Goal: Task Accomplishment & Management: Use online tool/utility

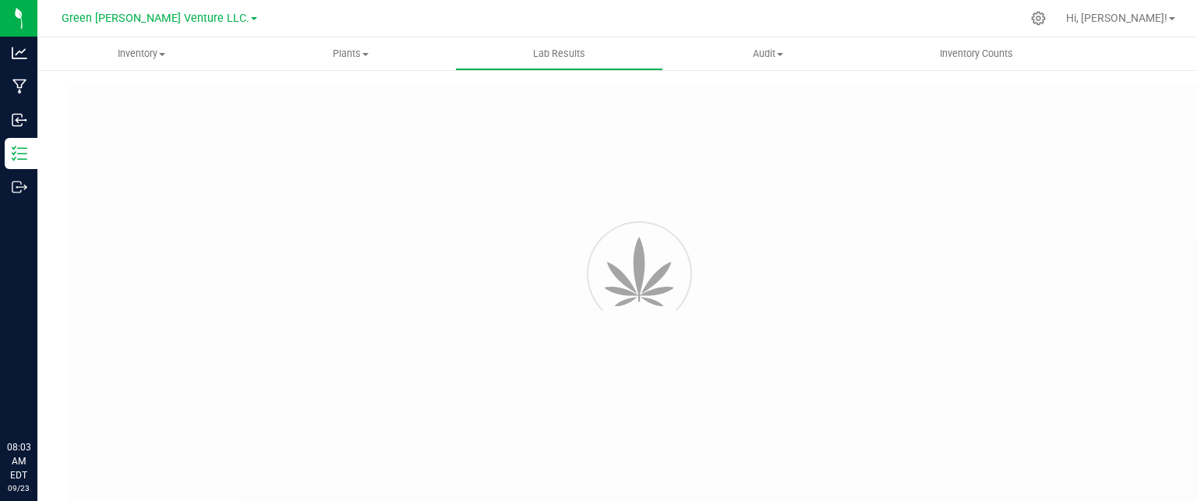
type input "NYFCCMF-20250624-034"
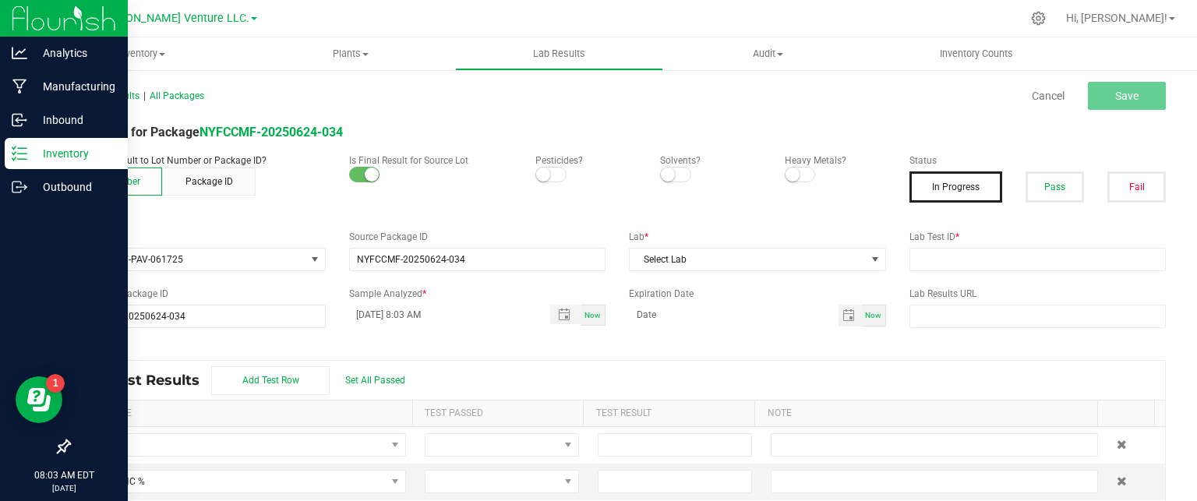
click at [80, 163] on div "Inventory" at bounding box center [66, 153] width 123 height 31
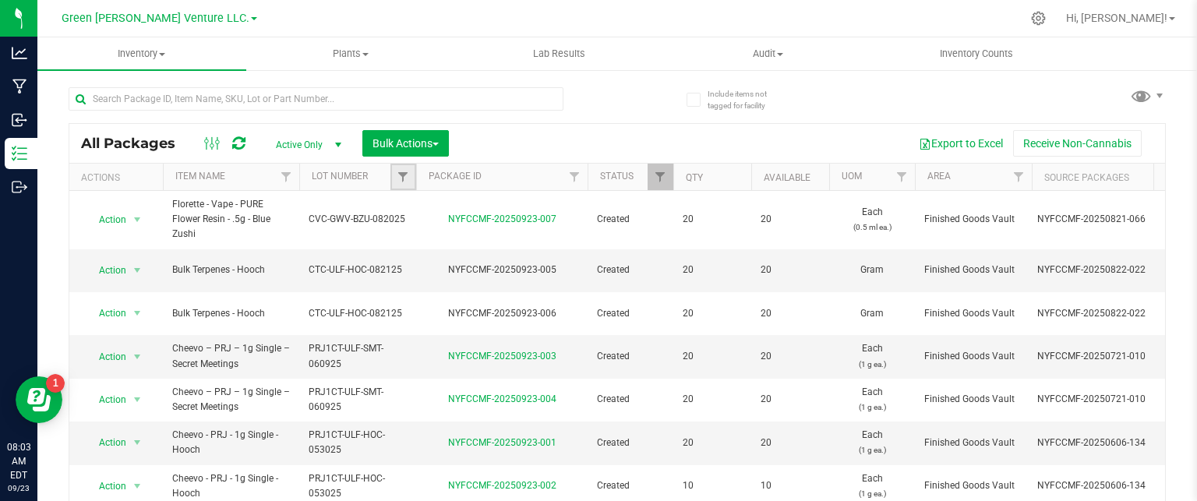
click at [395, 178] on link "Filter" at bounding box center [403, 177] width 26 height 27
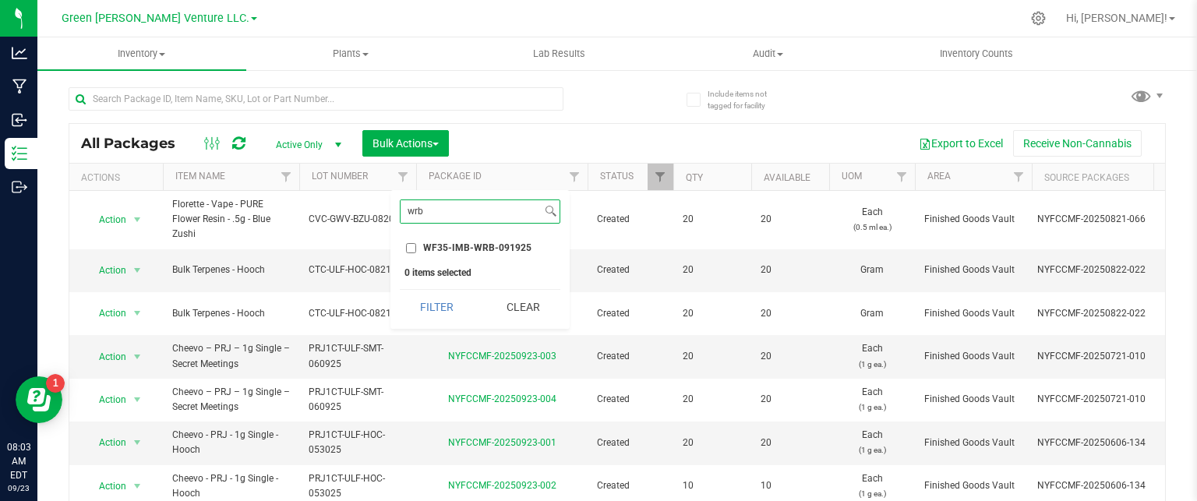
type input "wrb"
click at [413, 243] on input "WF35-IMB-WRB-091925" at bounding box center [411, 248] width 10 height 10
click at [436, 324] on div "wrb Select All 012123-01THC-193FSD 0260557147654011 2022 Outdoor - LCD x Cherry…" at bounding box center [479, 259] width 179 height 139
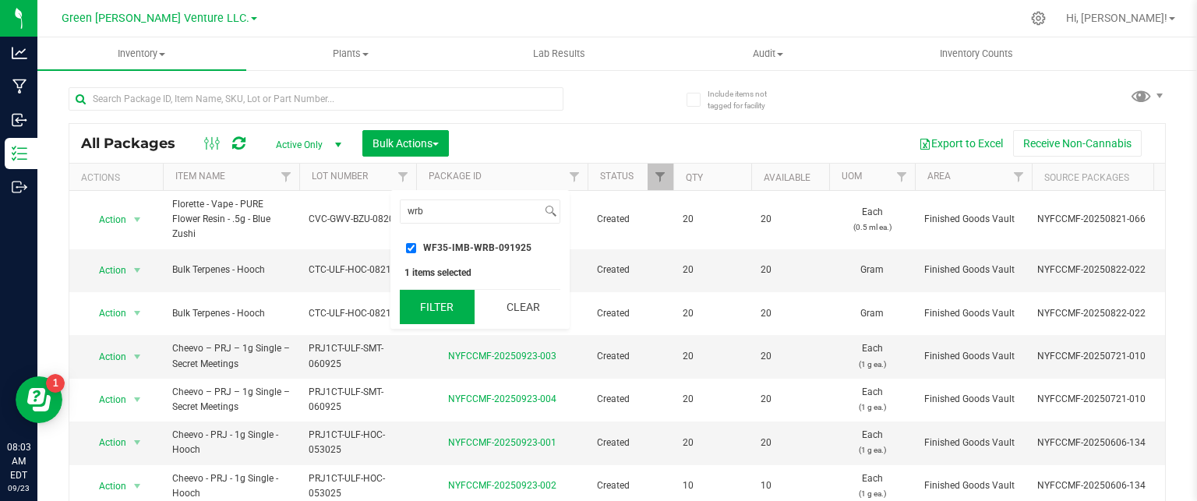
click at [438, 309] on button "Filter" at bounding box center [437, 307] width 75 height 34
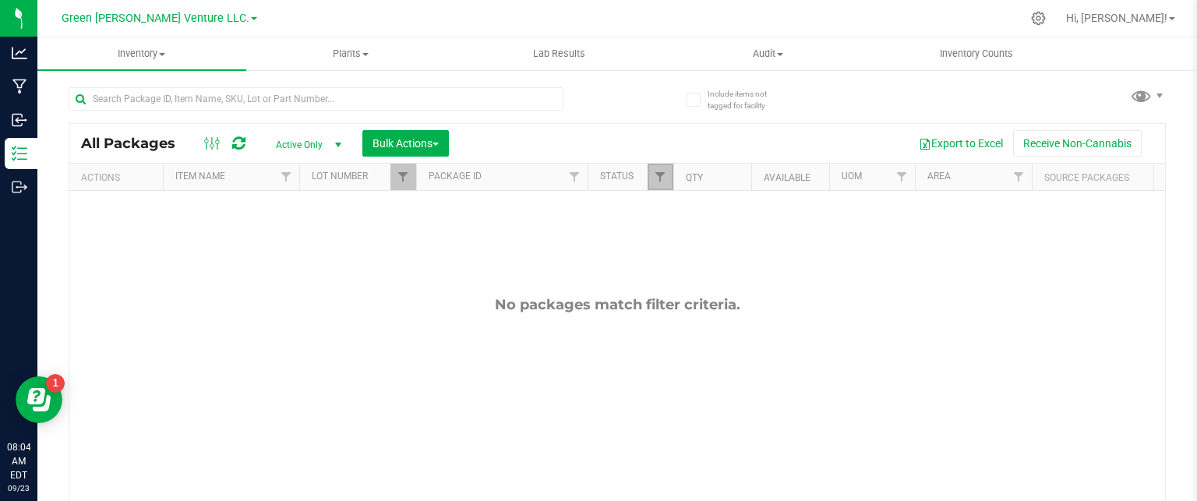
click at [667, 173] on link "Filter" at bounding box center [661, 177] width 26 height 27
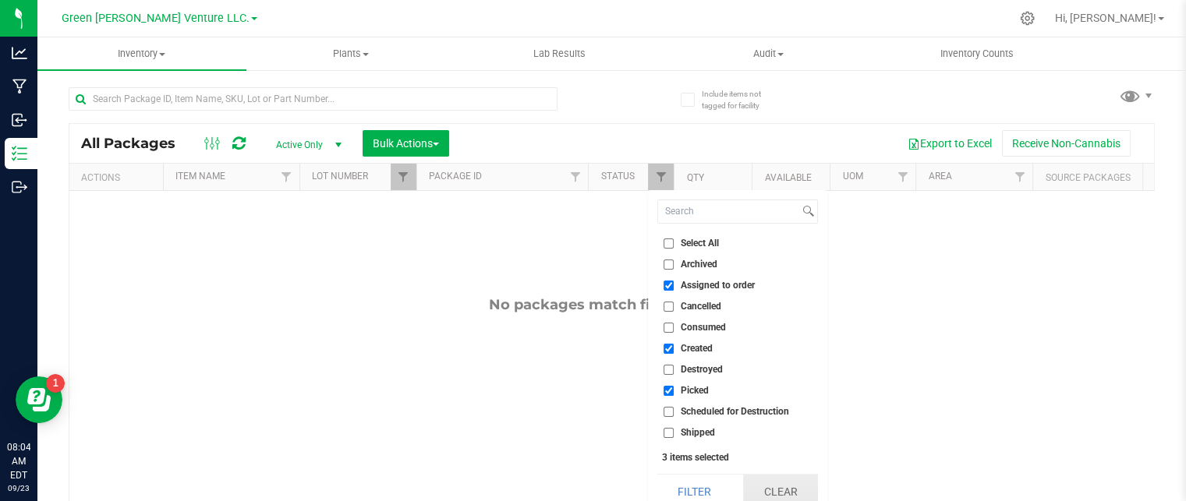
click at [789, 486] on button "Clear" at bounding box center [780, 492] width 75 height 34
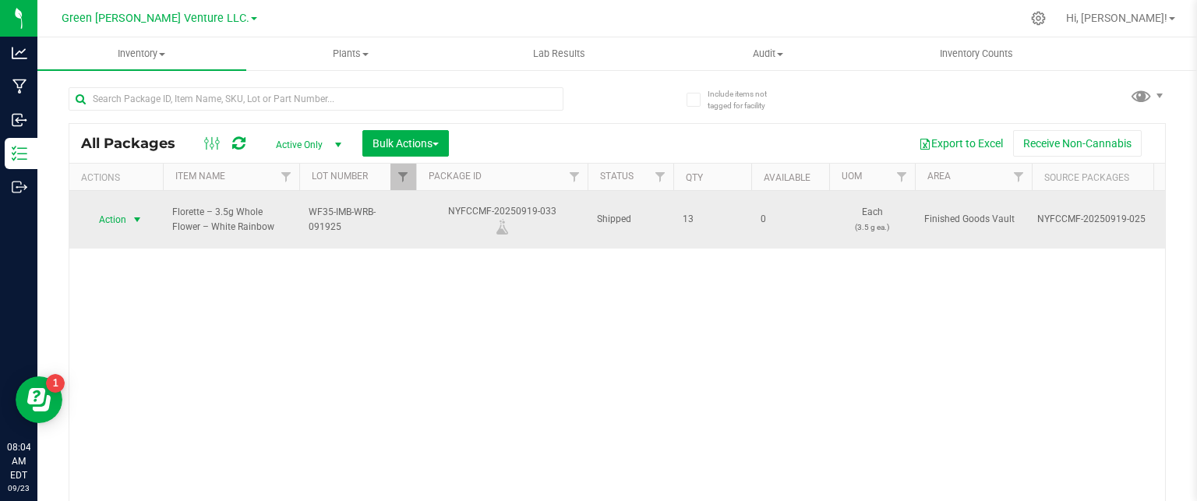
click at [129, 209] on span "select" at bounding box center [137, 220] width 19 height 22
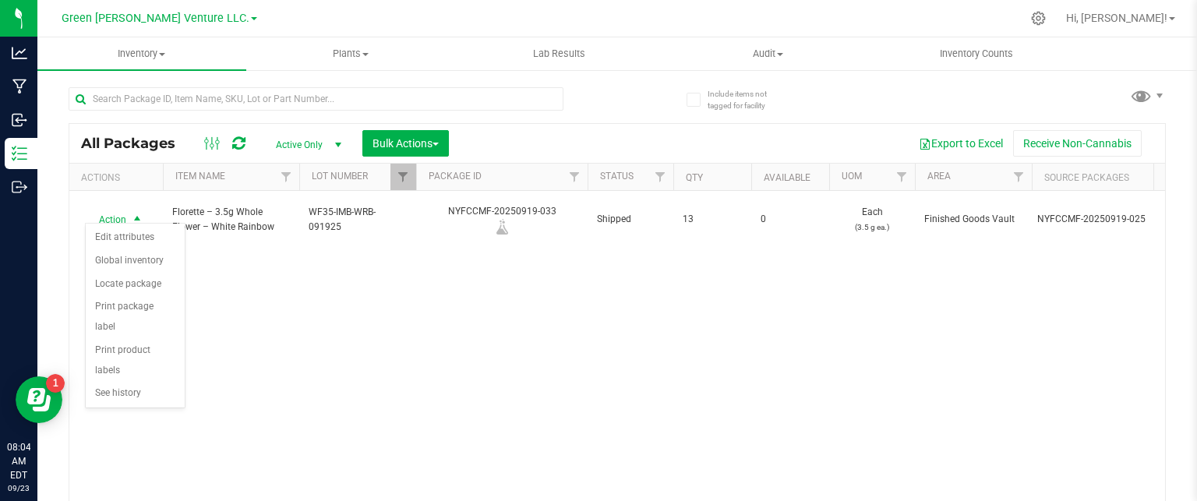
click at [341, 306] on div "Action Action Edit attributes Global inventory Locate package Print package lab…" at bounding box center [617, 349] width 1096 height 316
click at [403, 178] on span "Filter" at bounding box center [403, 177] width 12 height 12
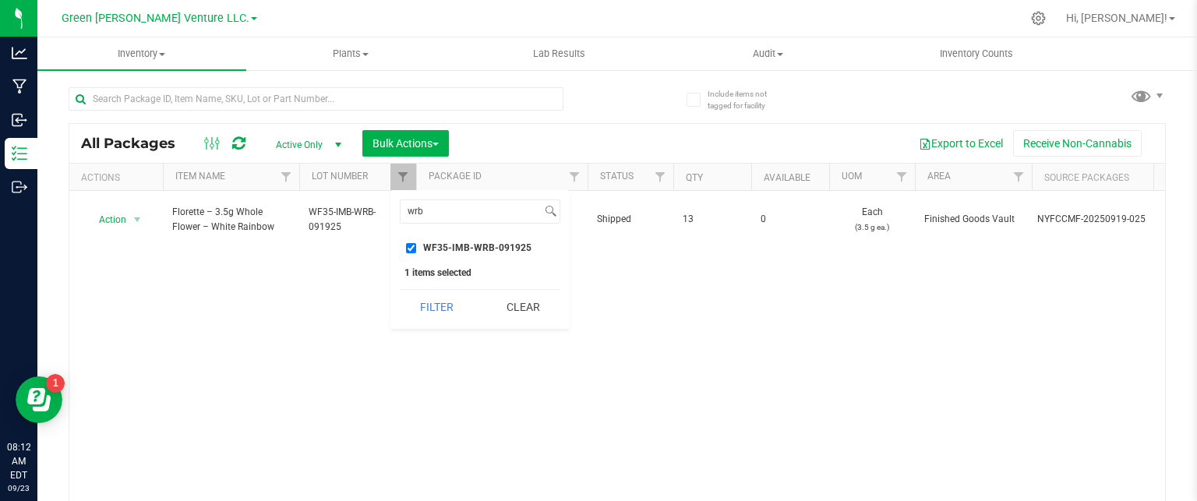
click at [412, 246] on input "WF35-IMB-WRB-091925" at bounding box center [411, 248] width 10 height 10
click at [287, 286] on div "Action Action Edit attributes Global inventory Locate package Print package lab…" at bounding box center [617, 349] width 1096 height 316
click at [404, 180] on span "Filter" at bounding box center [403, 177] width 12 height 12
click at [406, 245] on input "WF35-IMB-WRB-091925" at bounding box center [411, 248] width 10 height 10
click at [426, 307] on button "Filter" at bounding box center [437, 307] width 75 height 34
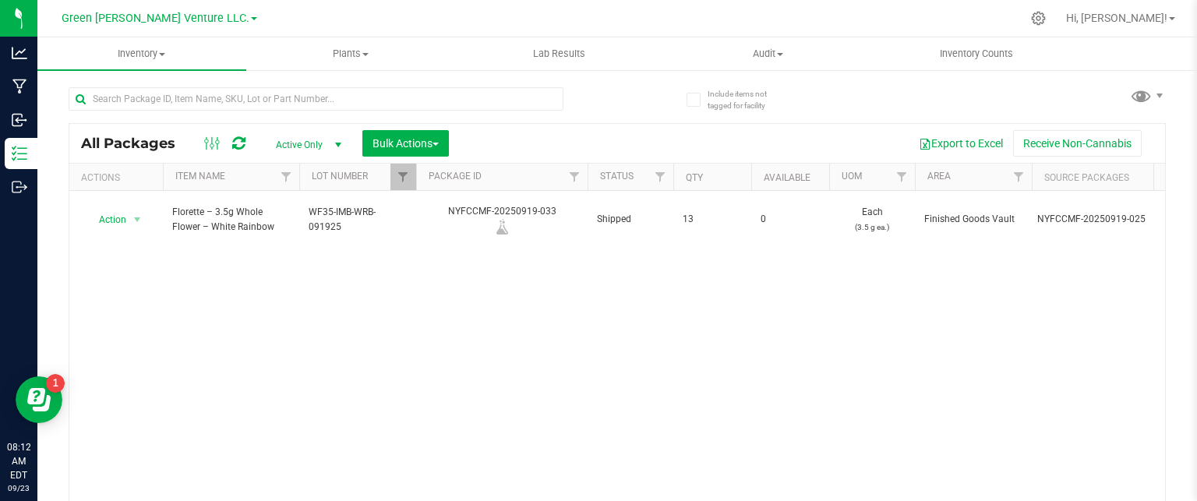
click at [645, 183] on th "Status" at bounding box center [631, 177] width 86 height 27
click at [659, 175] on span "Filter" at bounding box center [660, 177] width 12 height 12
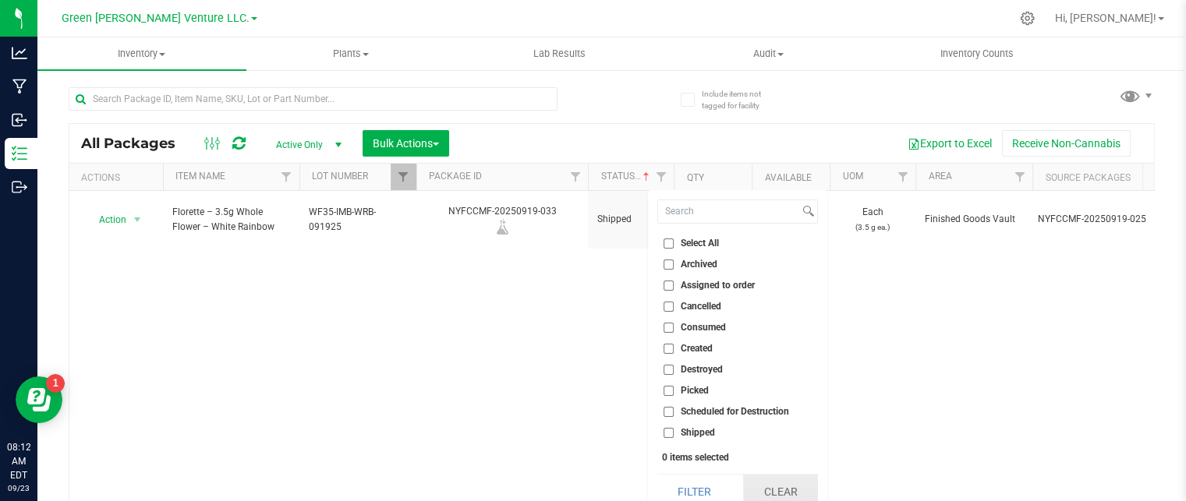
click at [767, 500] on button "Clear" at bounding box center [780, 492] width 75 height 34
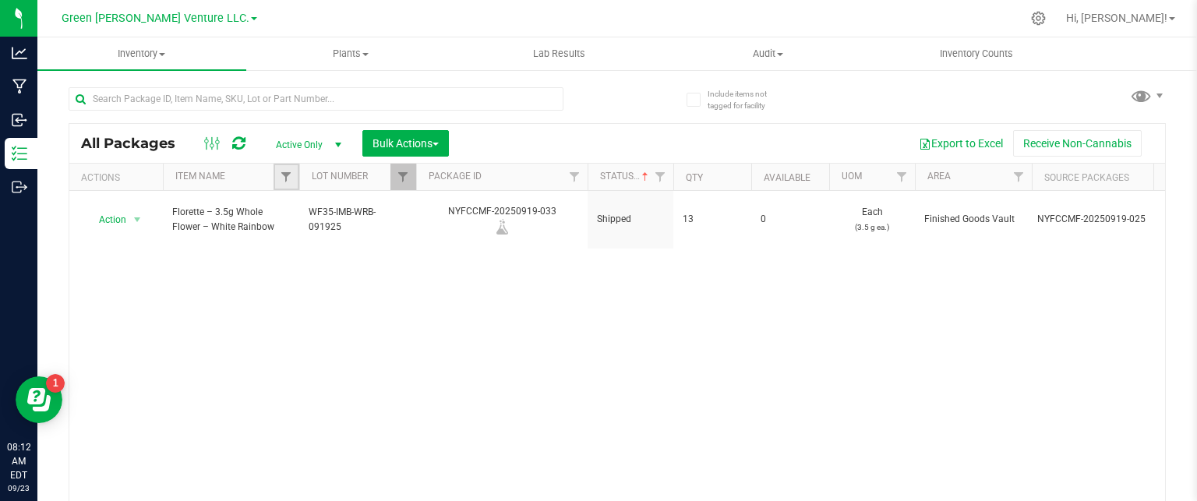
click at [284, 169] on link "Filter" at bounding box center [287, 177] width 26 height 27
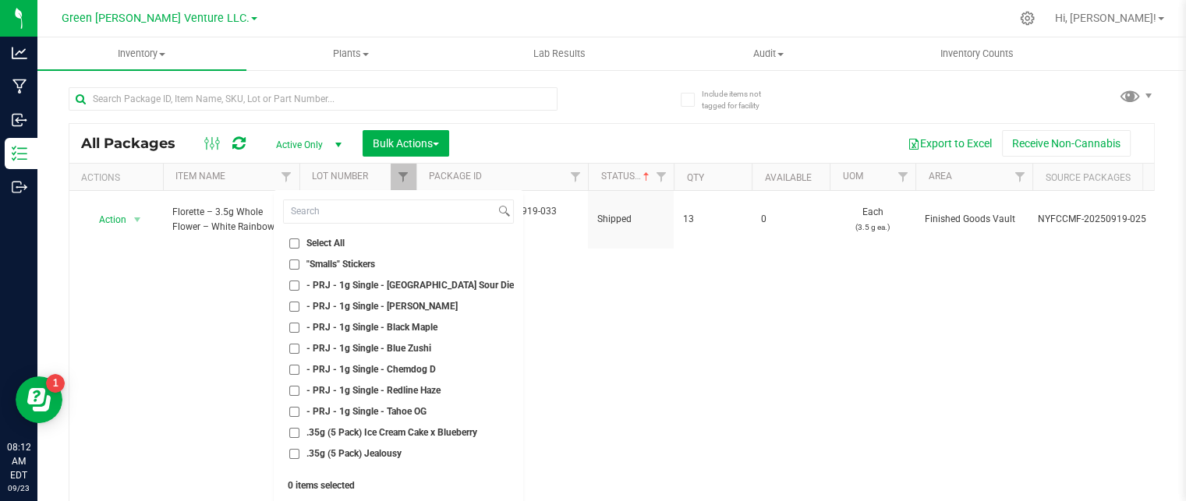
drag, startPoint x: 658, startPoint y: 348, endPoint x: 630, endPoint y: 318, distance: 40.8
click at [659, 348] on div "Action Action Edit attributes Global inventory Locate package Print package lab…" at bounding box center [611, 349] width 1084 height 316
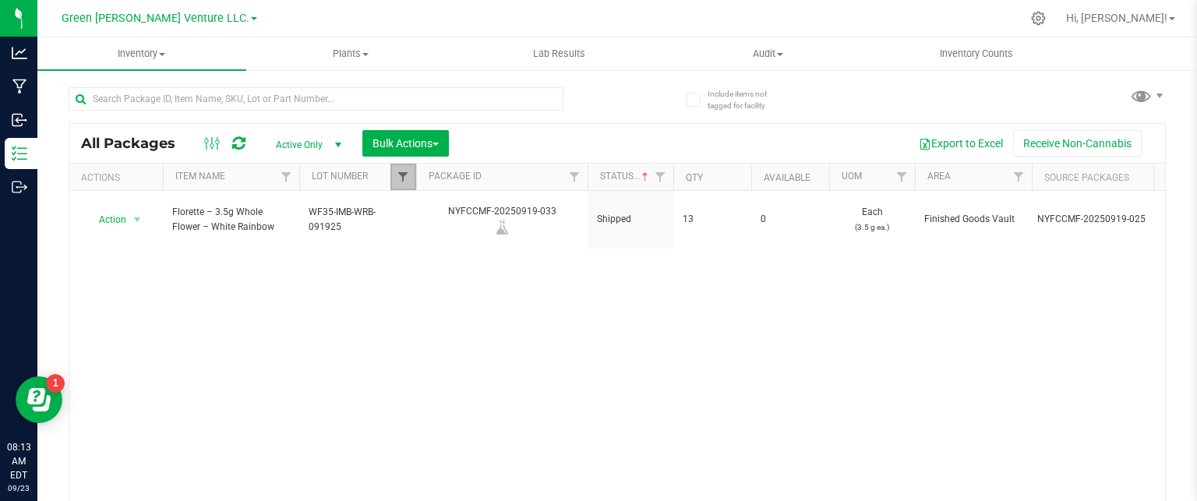
click at [403, 171] on span "Filter" at bounding box center [403, 177] width 12 height 12
click at [410, 243] on input "WF35-IMB-WRB-091925" at bounding box center [411, 248] width 10 height 10
checkbox input "false"
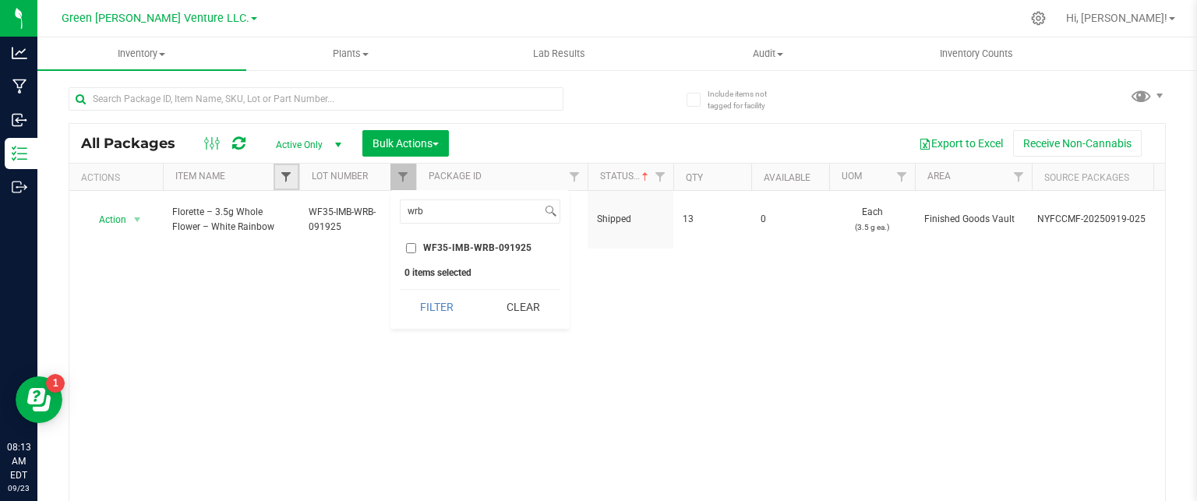
click at [284, 174] on span "Filter" at bounding box center [286, 177] width 12 height 12
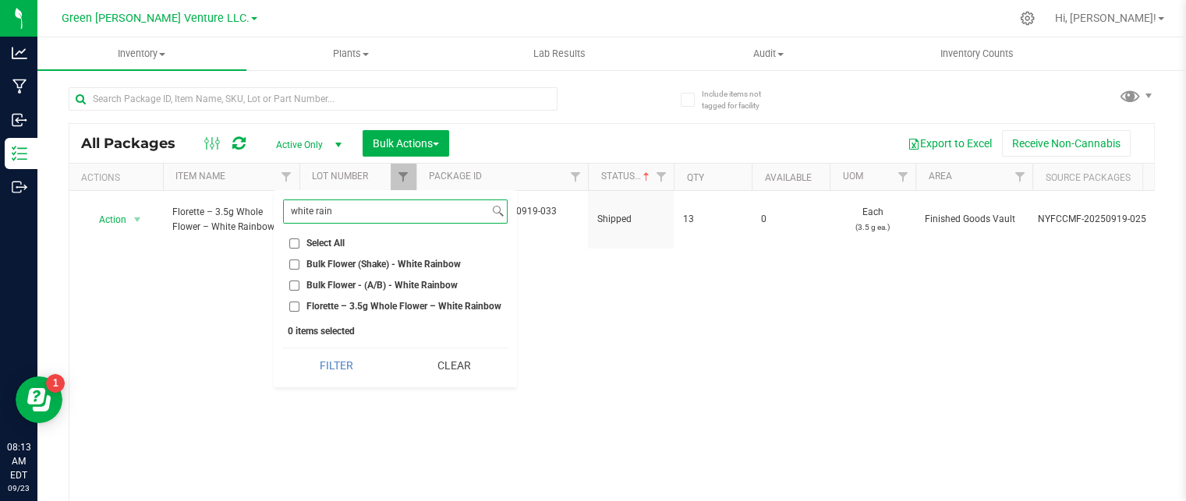
type input "white rain"
click at [329, 303] on span "Florette – 3.5g Whole Flower – White Rainbow" at bounding box center [403, 306] width 195 height 9
click at [299, 303] on input "Florette – 3.5g Whole Flower – White Rainbow" at bounding box center [294, 307] width 10 height 10
checkbox input "true"
click at [295, 283] on input "Bulk Flower - (A/B) - White Rainbow" at bounding box center [294, 286] width 10 height 10
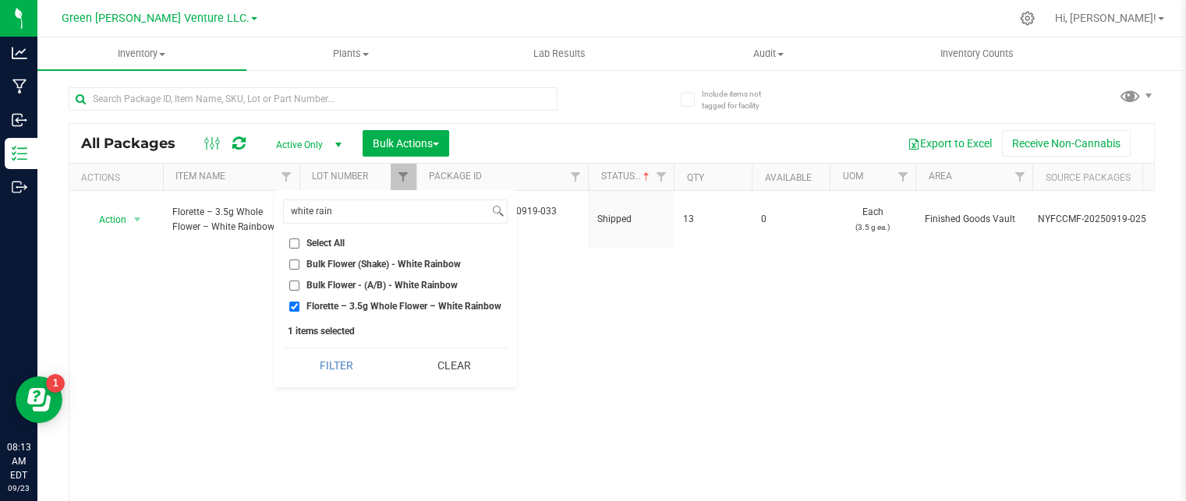
checkbox input "true"
click at [298, 264] on input "Bulk Flower (Shake) - White Rainbow" at bounding box center [294, 265] width 10 height 10
checkbox input "true"
click at [337, 367] on button "Filter" at bounding box center [336, 365] width 107 height 34
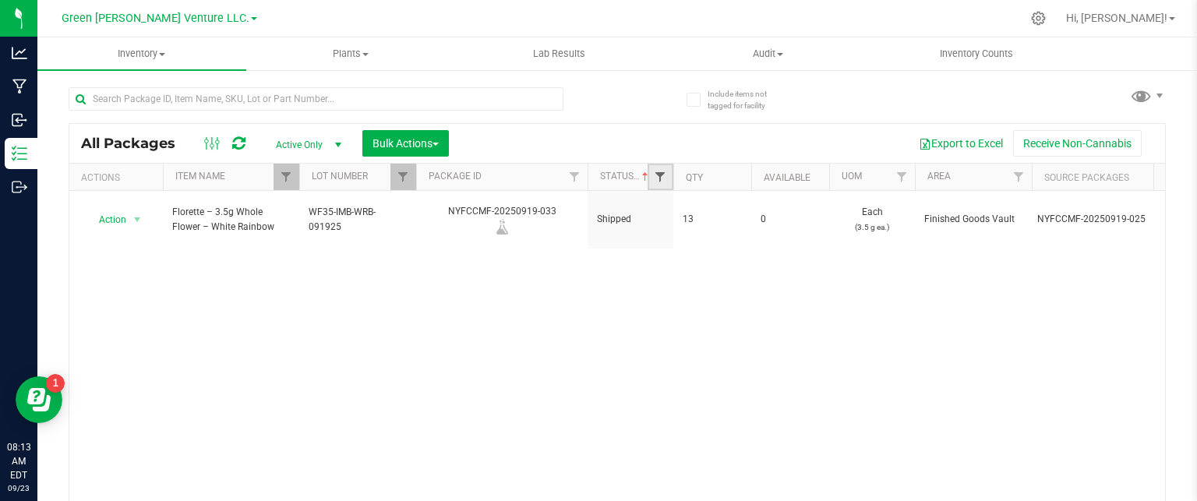
click at [655, 172] on span "Filter" at bounding box center [660, 177] width 12 height 12
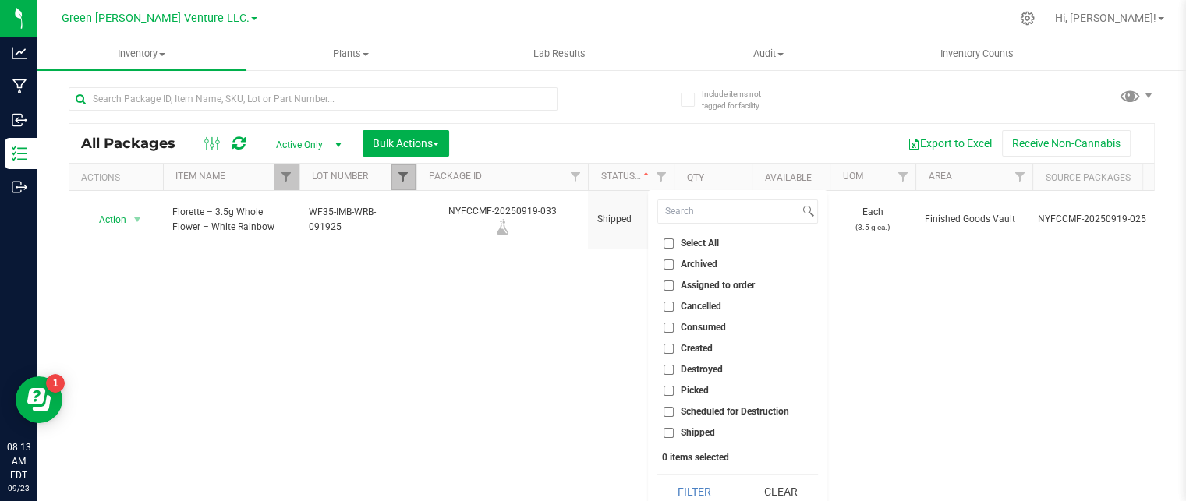
click at [400, 173] on span "Filter" at bounding box center [403, 177] width 12 height 12
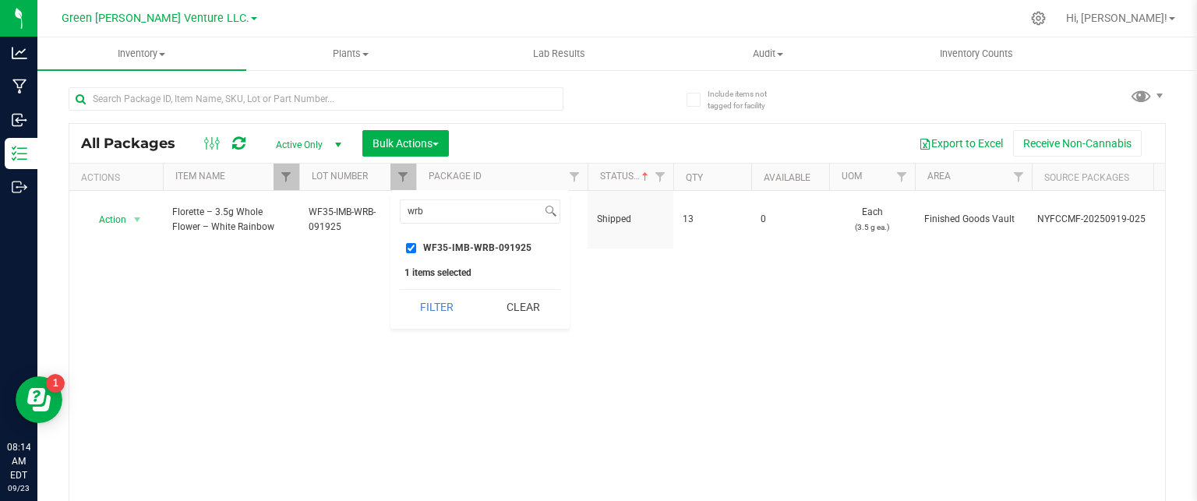
click at [406, 246] on input "WF35-IMB-WRB-091925" at bounding box center [411, 248] width 10 height 10
checkbox input "false"
click at [504, 308] on button "Clear" at bounding box center [523, 307] width 75 height 34
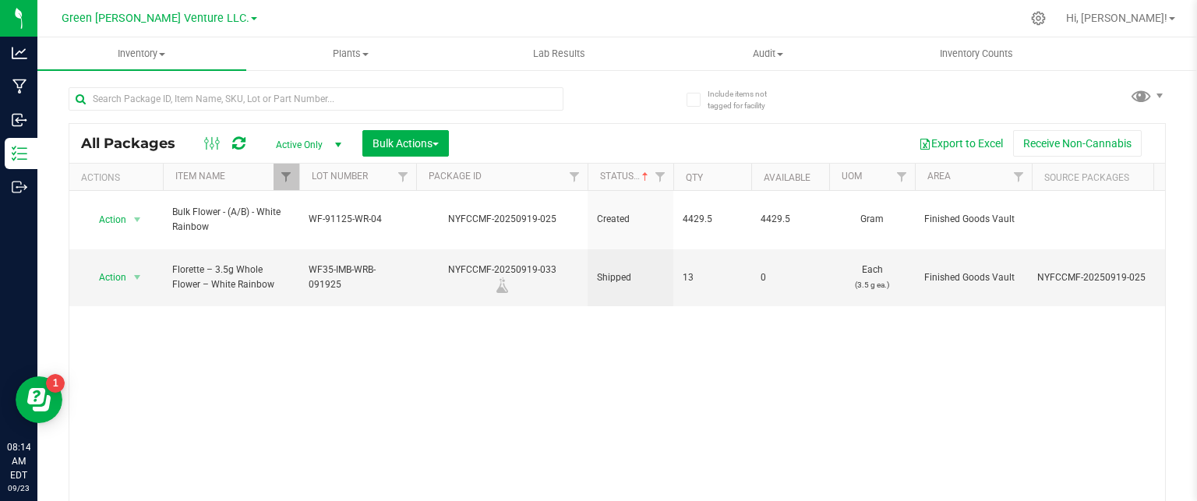
click at [267, 326] on div "Action Action Adjust qty Create package Edit attributes Global inventory Locate…" at bounding box center [617, 349] width 1096 height 316
click at [284, 176] on span "Filter" at bounding box center [286, 177] width 12 height 12
checkbox input "true"
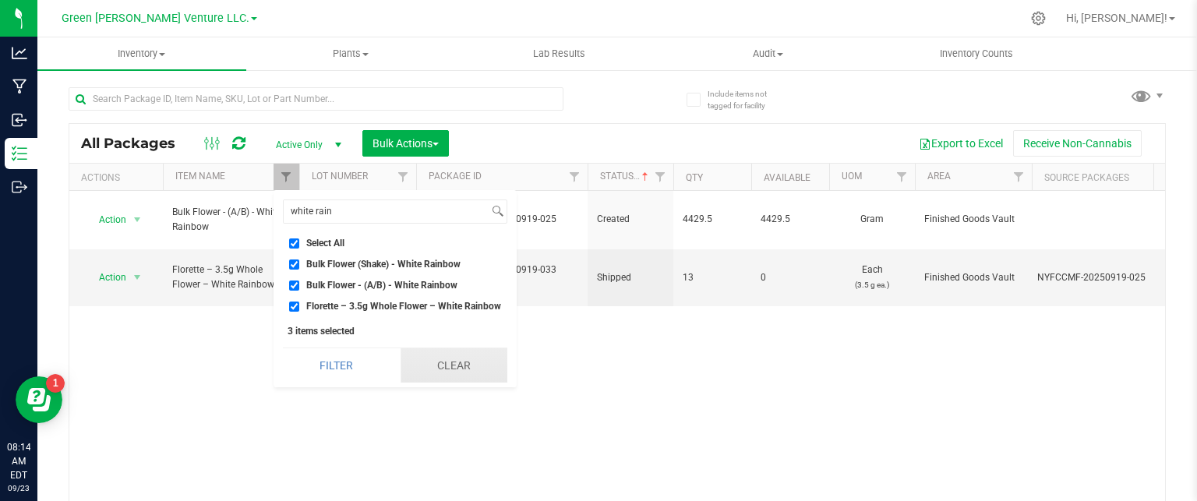
click at [448, 355] on button "Clear" at bounding box center [454, 365] width 107 height 34
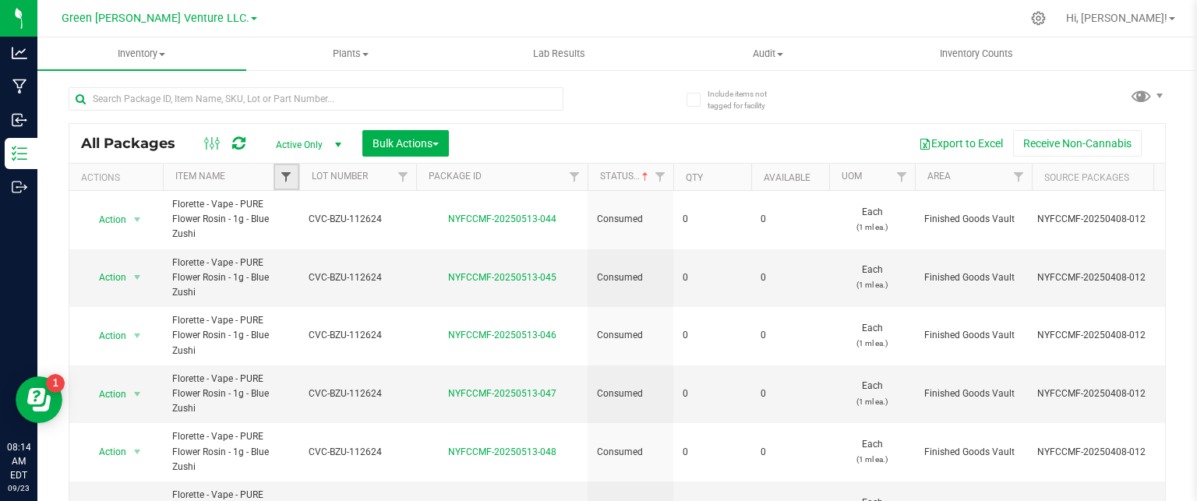
click at [287, 171] on span "Filter" at bounding box center [286, 177] width 12 height 12
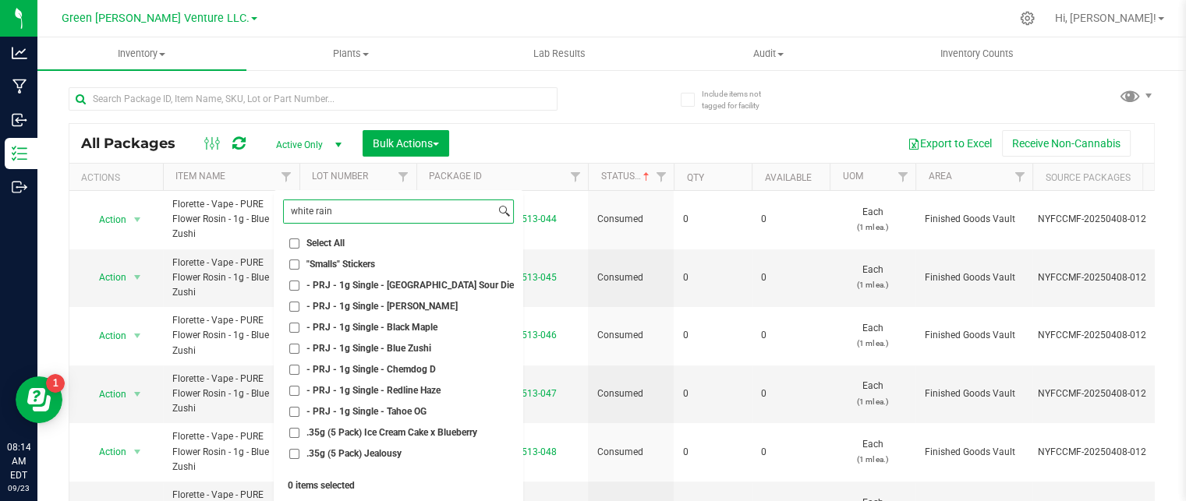
click at [324, 213] on input "white rain" at bounding box center [389, 211] width 211 height 23
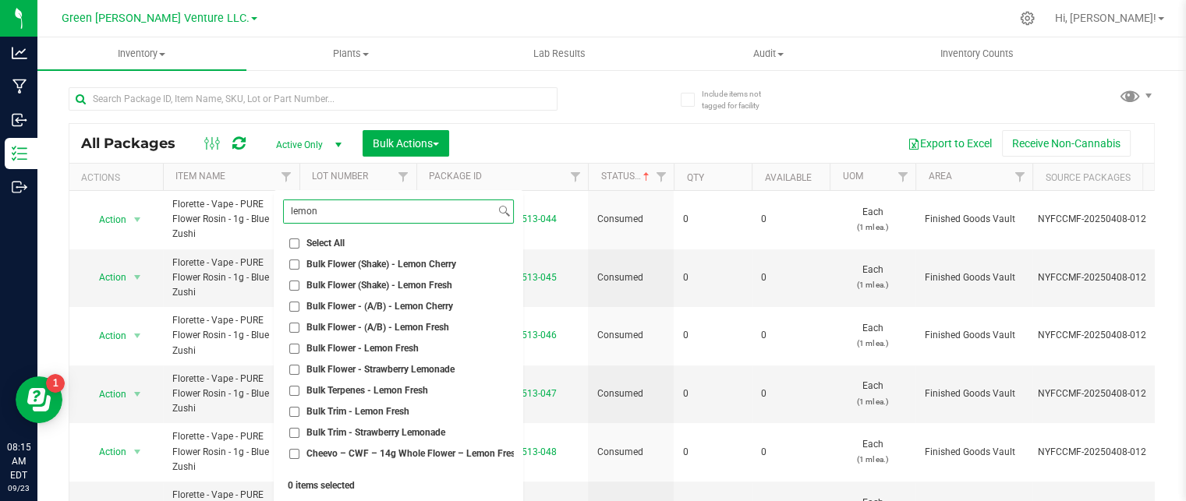
type input "lemon"
click at [295, 302] on input "Bulk Flower - (A/B) - Lemon Cherry" at bounding box center [294, 307] width 10 height 10
checkbox input "true"
click at [290, 260] on input "Bulk Flower (Shake) - Lemon Cherry" at bounding box center [294, 265] width 10 height 10
checkbox input "true"
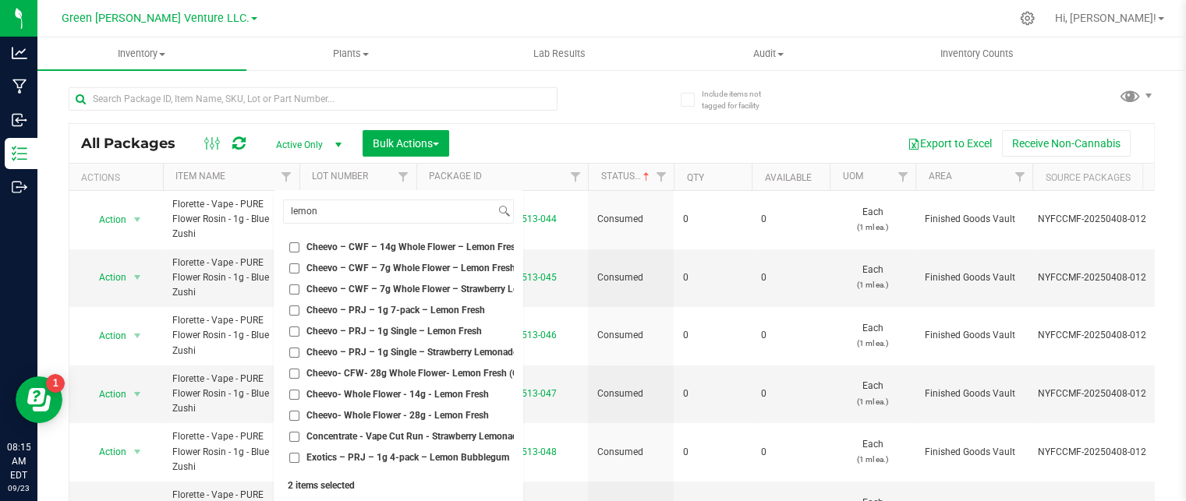
scroll to position [234, 0]
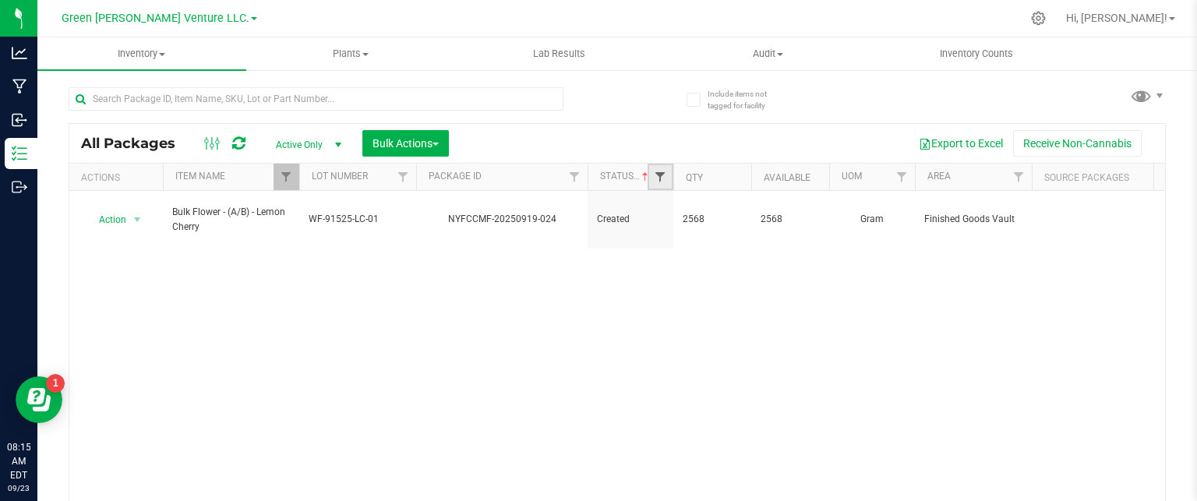
click at [661, 173] on span "Filter" at bounding box center [660, 177] width 12 height 12
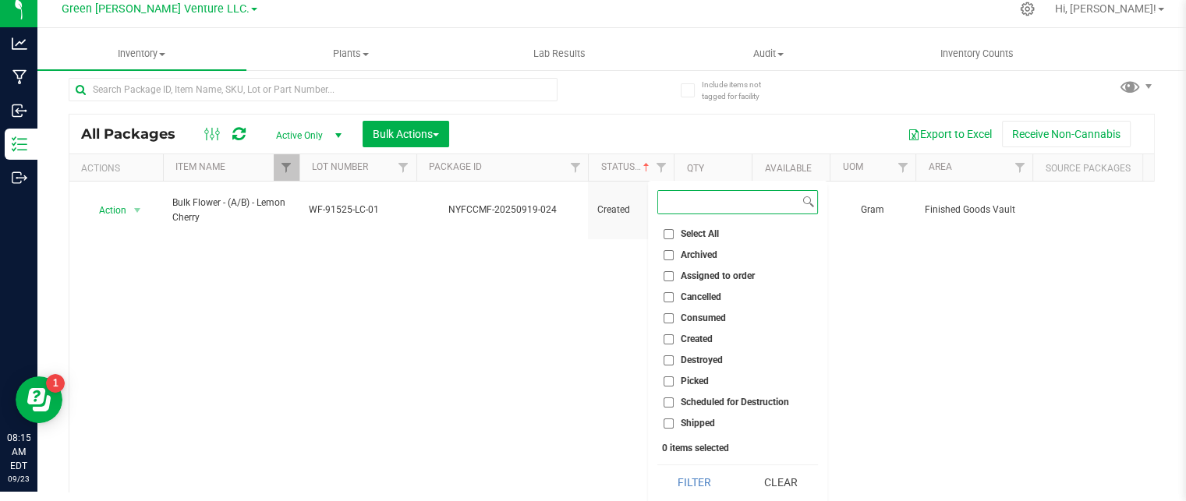
scroll to position [12, 0]
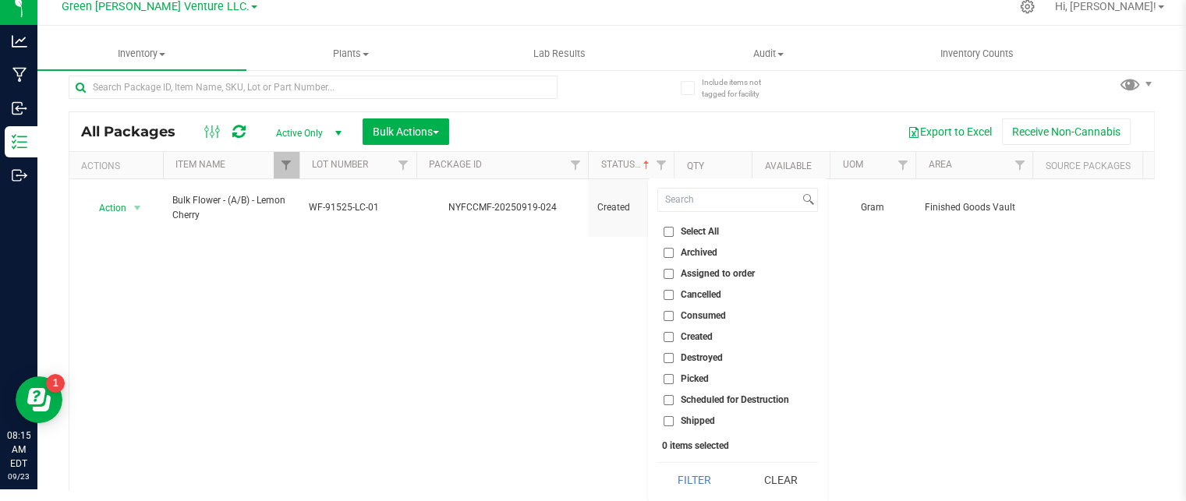
click at [671, 418] on input "Shipped" at bounding box center [668, 421] width 10 height 10
checkbox input "true"
click at [680, 471] on button "Filter" at bounding box center [694, 480] width 75 height 34
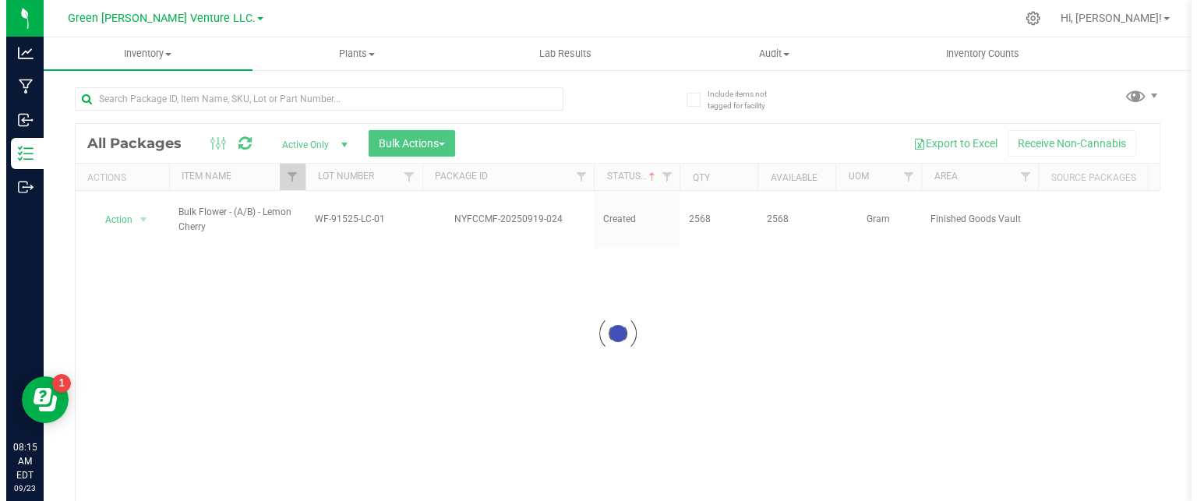
scroll to position [0, 0]
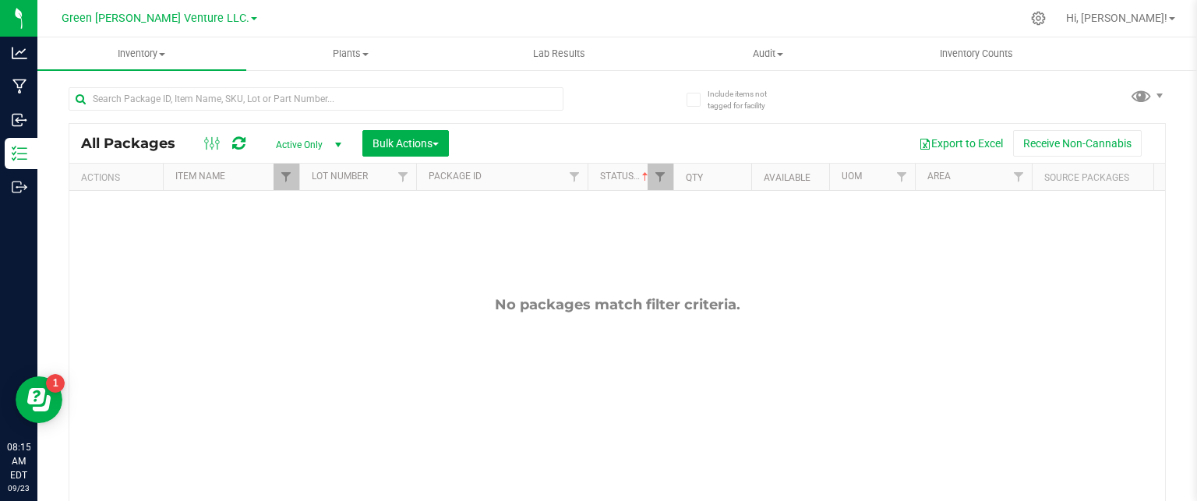
click at [671, 168] on div at bounding box center [673, 177] width 7 height 27
click at [663, 175] on span "Filter" at bounding box center [660, 177] width 12 height 12
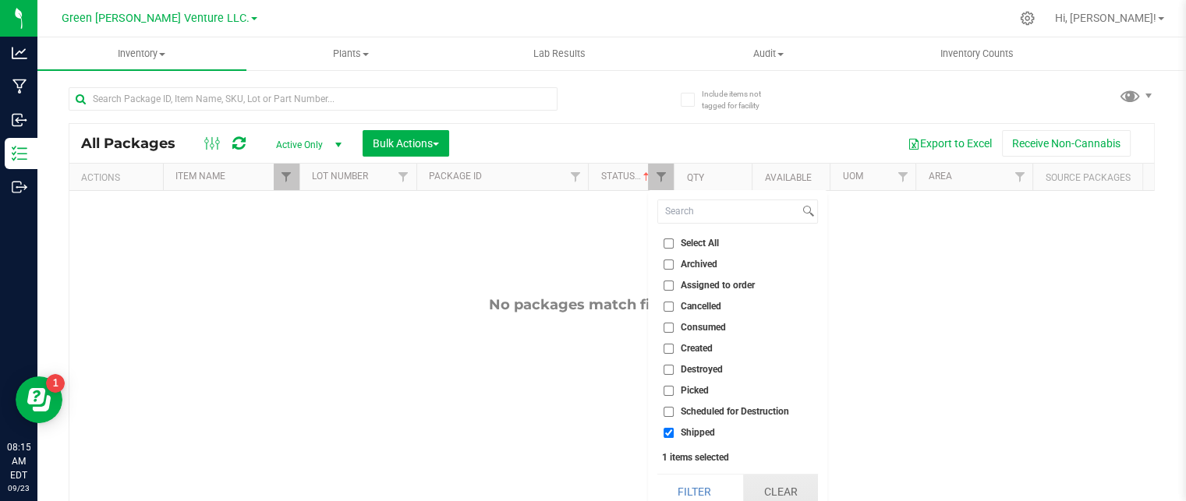
click at [777, 489] on button "Clear" at bounding box center [780, 492] width 75 height 34
